Goal: Task Accomplishment & Management: Manage account settings

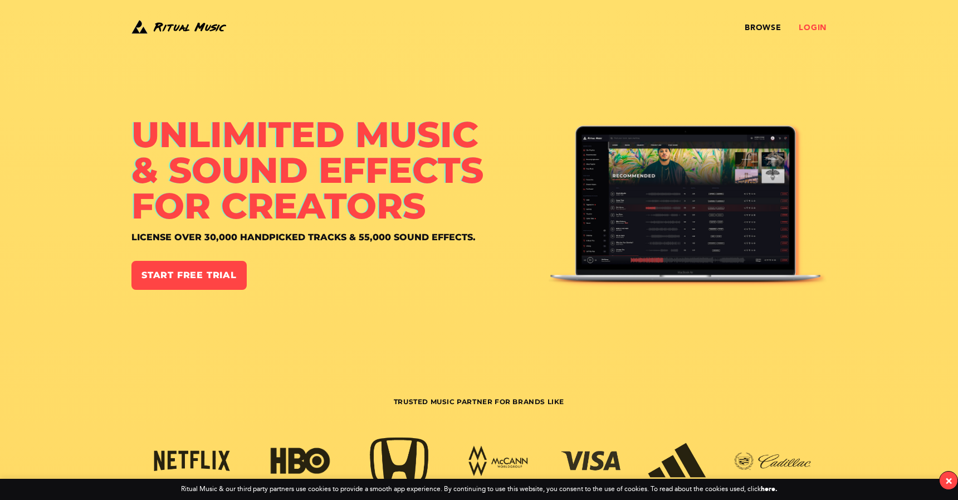
click at [803, 30] on link "Login" at bounding box center [813, 27] width 28 height 9
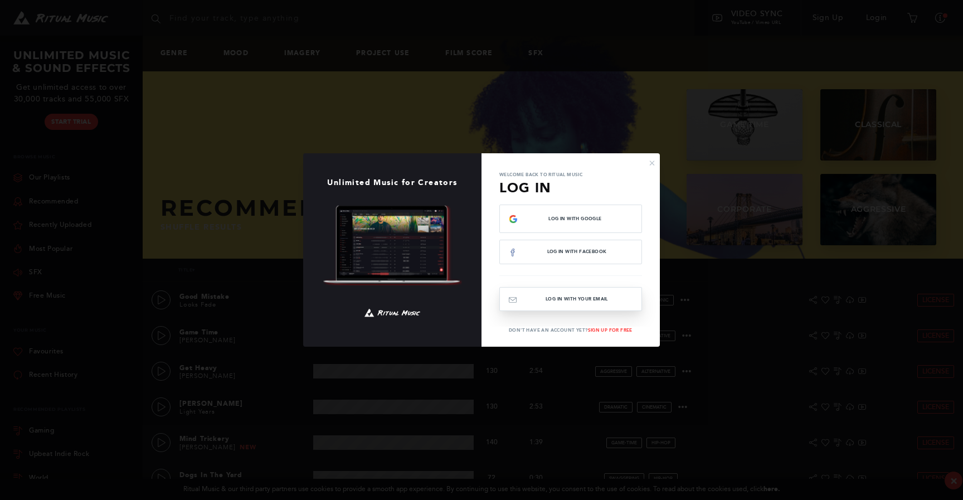
click at [577, 304] on button "Log In with your email" at bounding box center [570, 299] width 143 height 24
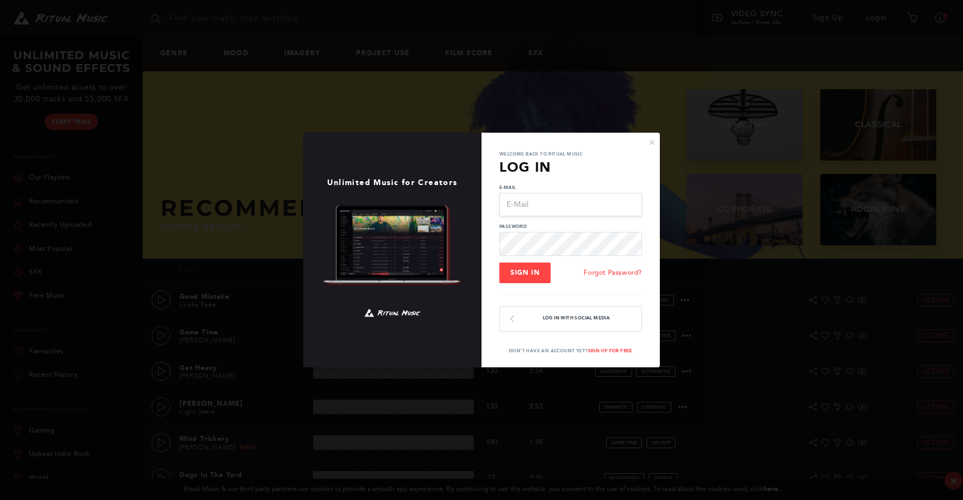
type input "[EMAIL_ADDRESS][DOMAIN_NAME]"
click at [536, 274] on span "Sign In" at bounding box center [524, 273] width 29 height 8
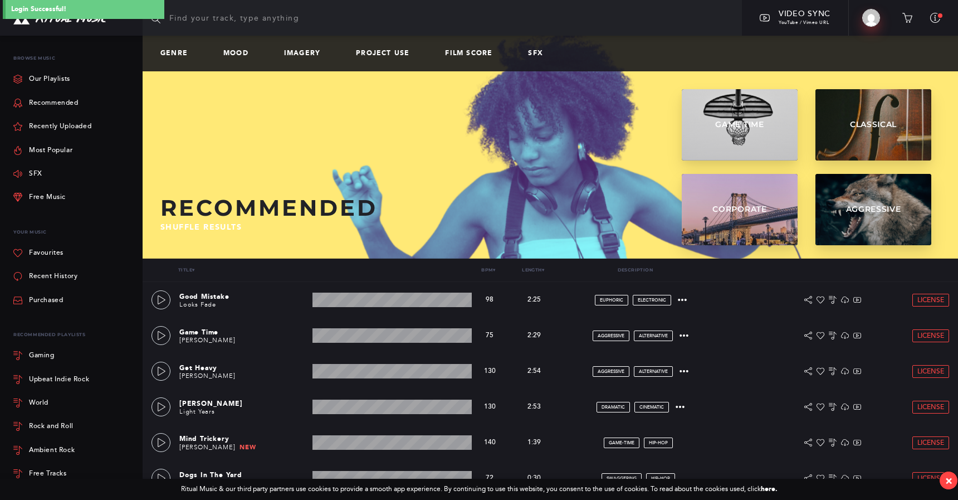
click at [876, 22] on img at bounding box center [871, 18] width 18 height 18
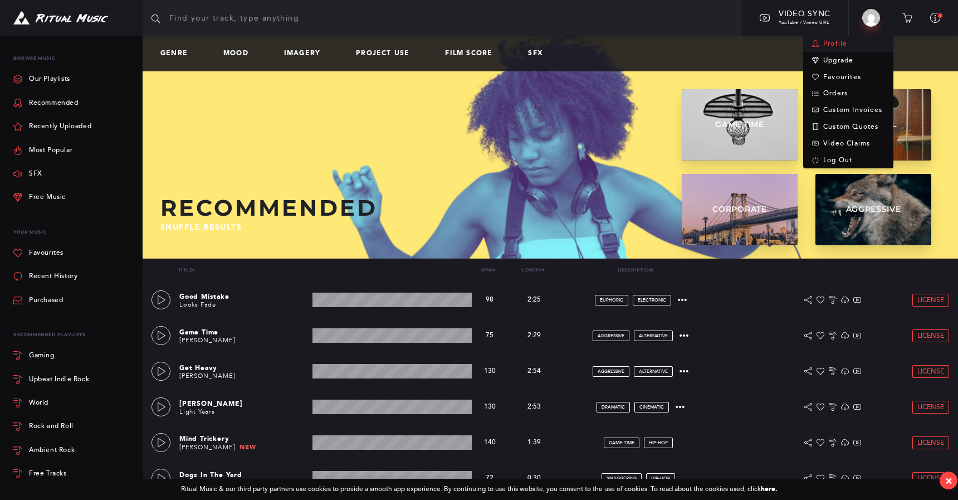
click at [837, 49] on link "Profile" at bounding box center [848, 44] width 90 height 17
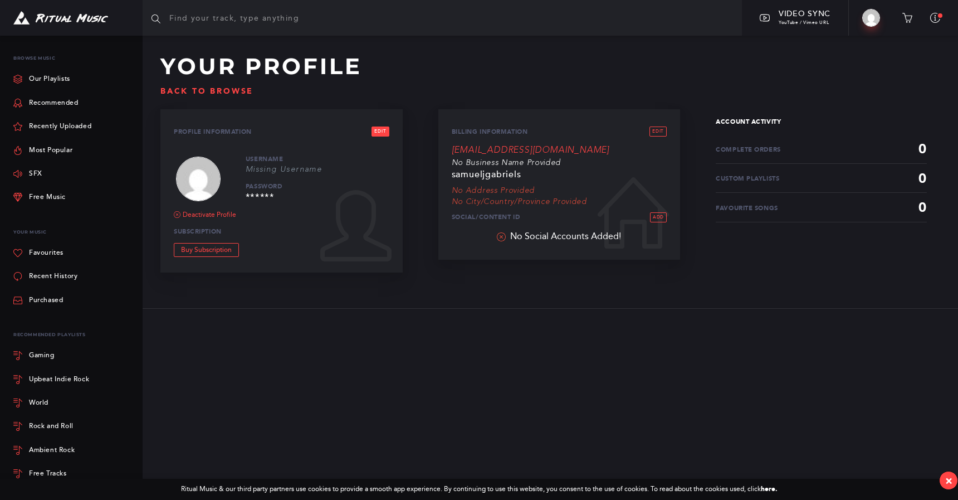
click at [379, 134] on link "Edit" at bounding box center [380, 131] width 17 height 10
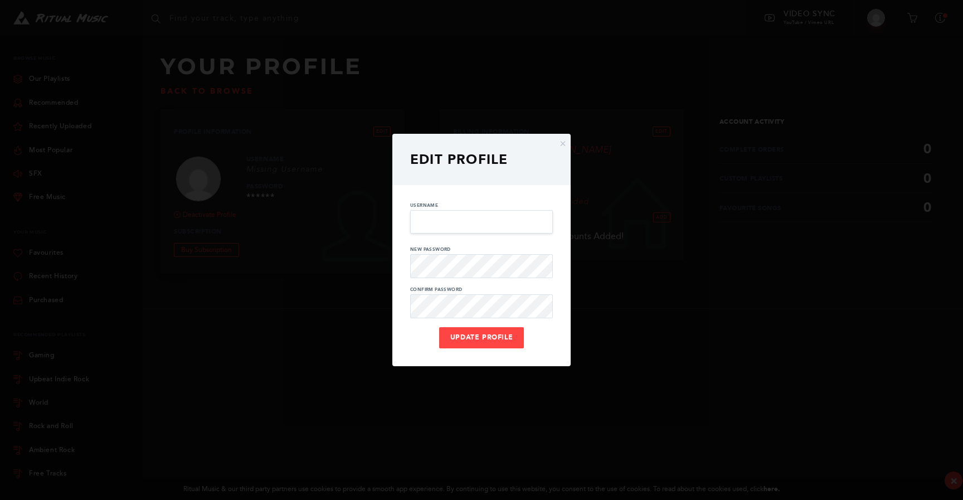
click at [431, 225] on input at bounding box center [481, 221] width 143 height 23
type input "samueljgabriels"
click at [482, 337] on button "Update Profile" at bounding box center [481, 337] width 85 height 21
